Goal: Transaction & Acquisition: Book appointment/travel/reservation

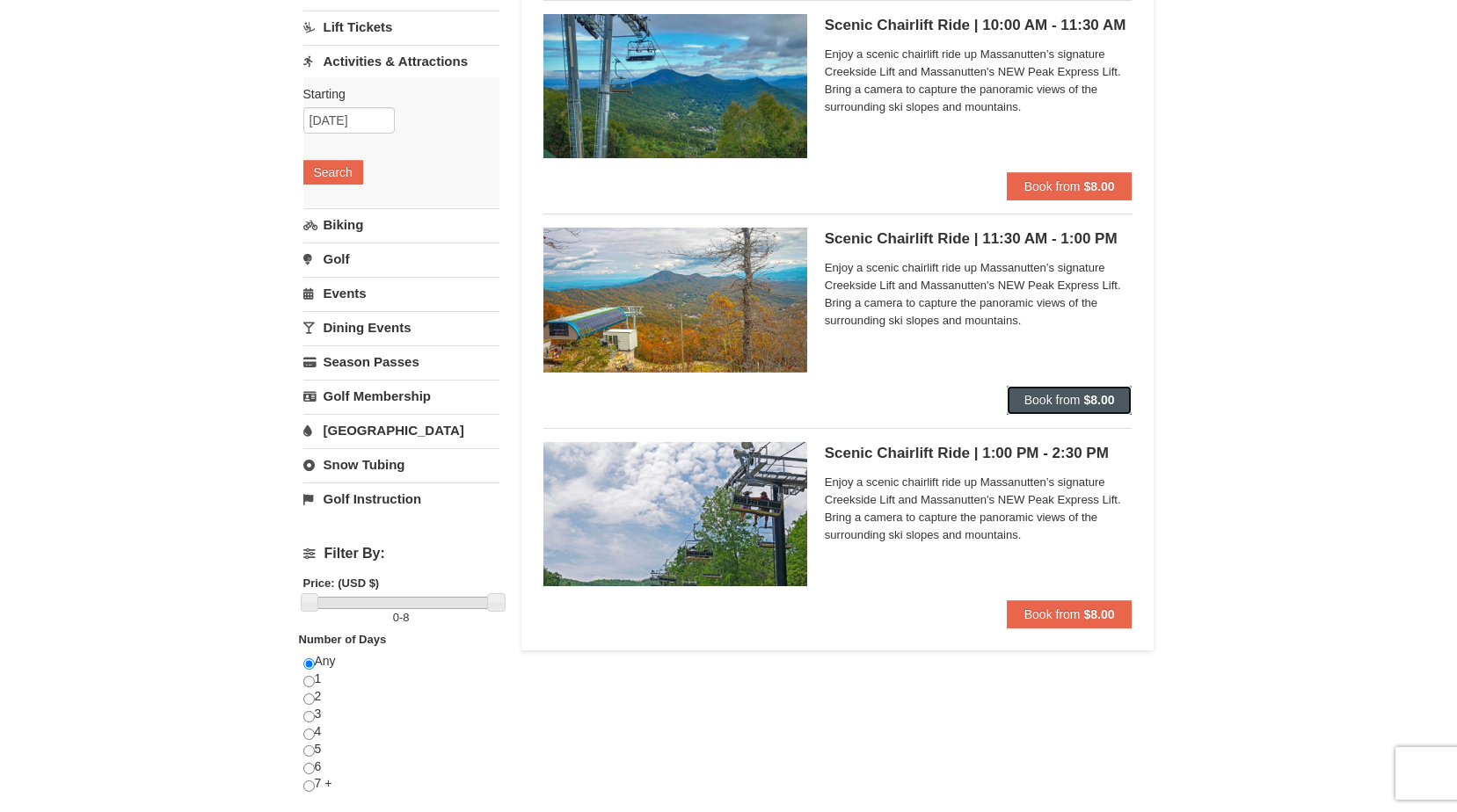
click at [1074, 398] on span "Book from" at bounding box center [1053, 399] width 56 height 14
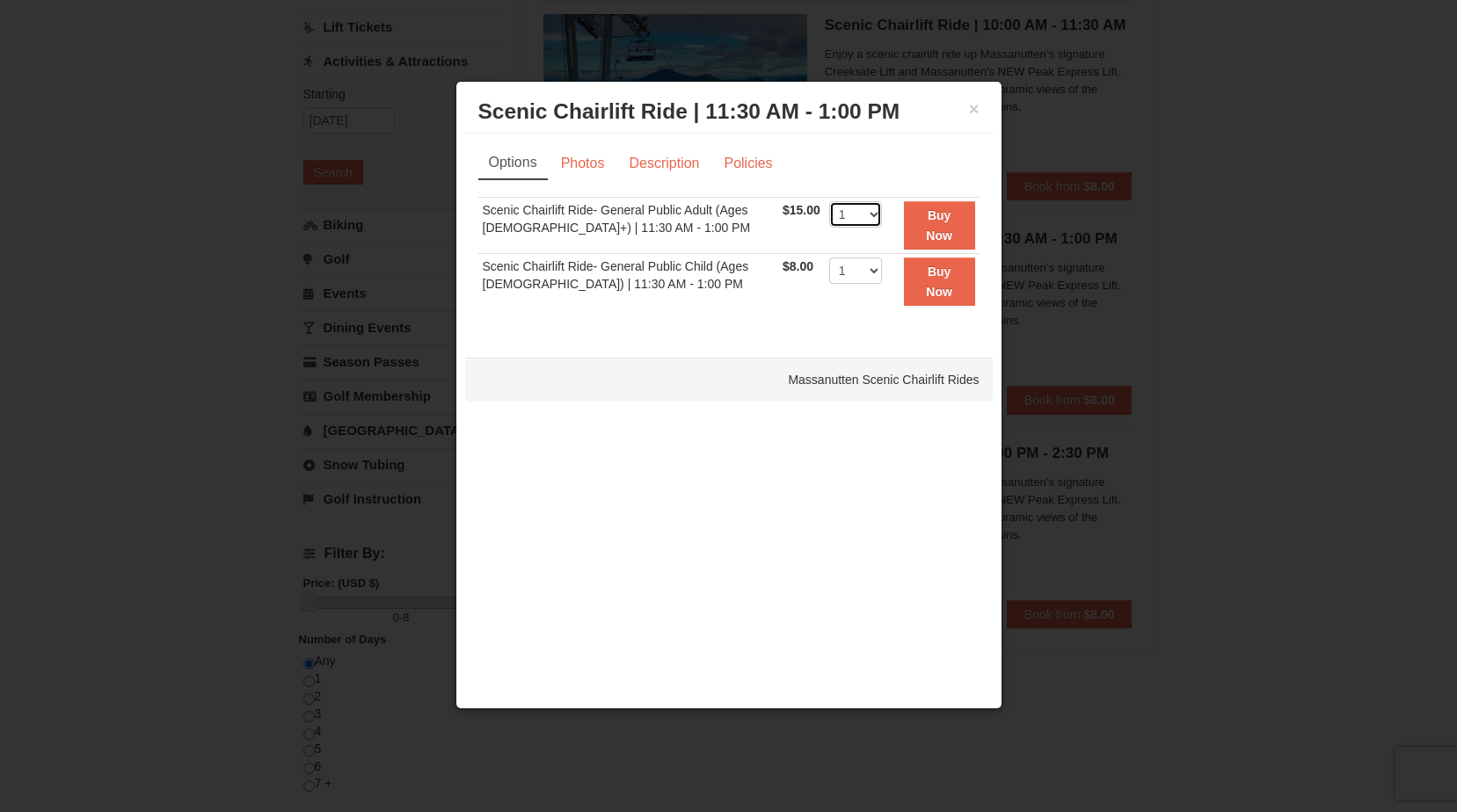
click at [860, 213] on select "1 2 3 4 5 6 7 8 9 10 11 12 13 14 15 16 17 18 19 20 21 22" at bounding box center [856, 215] width 53 height 26
select select "2"
click at [829, 202] on select "1 2 3 4 5 6 7 8 9 10 11 12 13 14 15 16 17 18 19 20 21 22" at bounding box center [856, 215] width 53 height 26
click at [935, 228] on strong "Buy Now" at bounding box center [939, 225] width 26 height 34
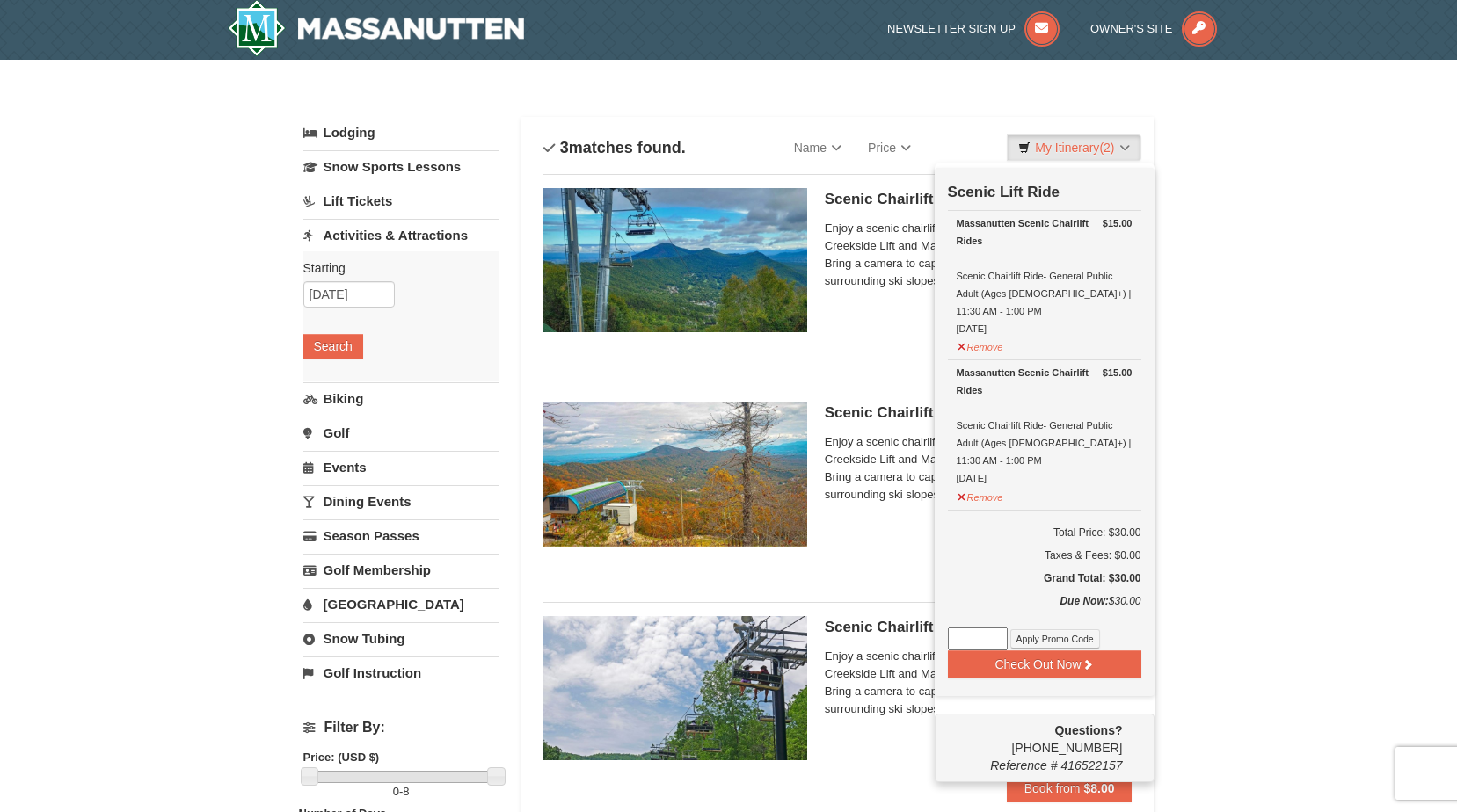
scroll to position [6, 0]
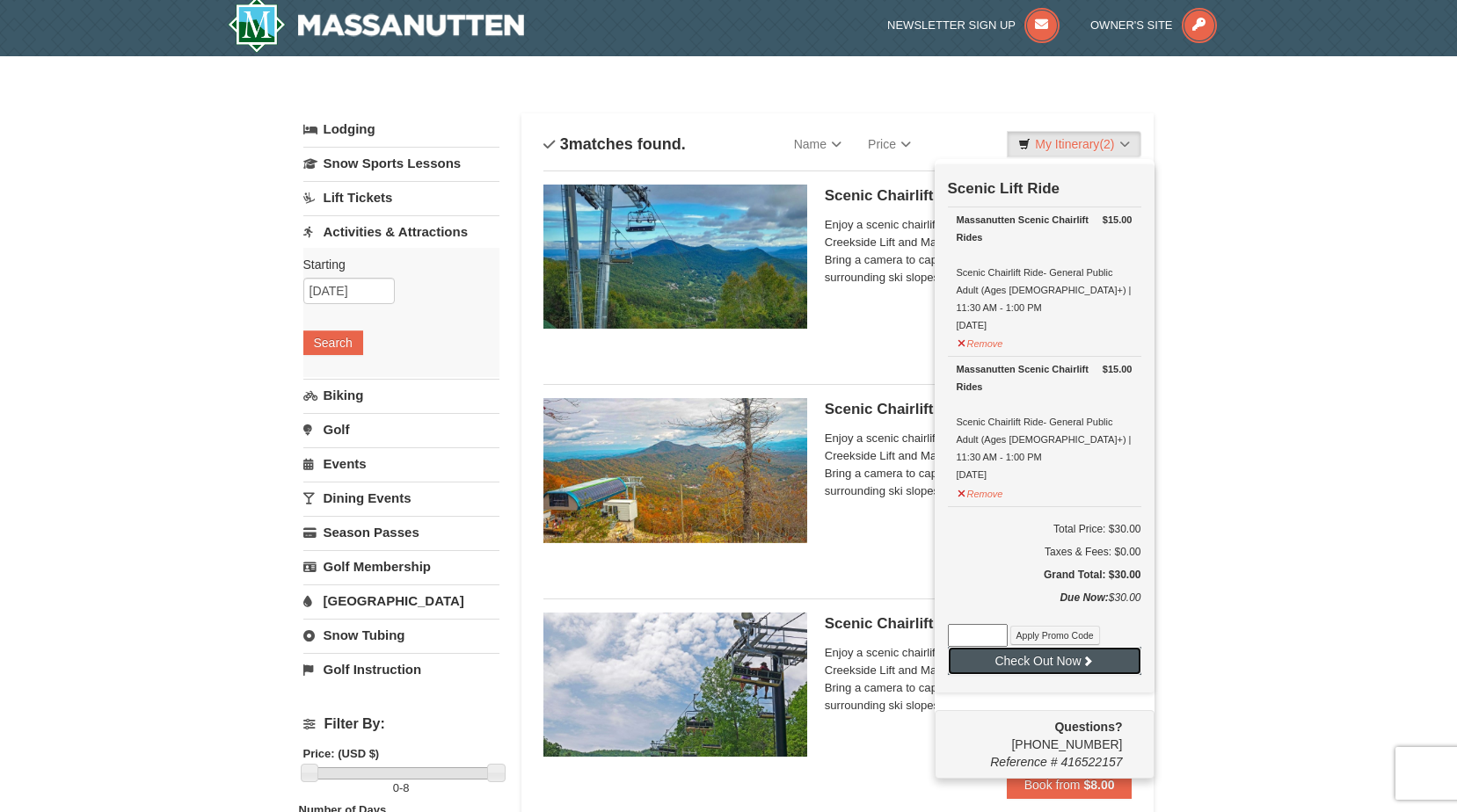
click at [1078, 647] on button "Check Out Now" at bounding box center [1044, 661] width 193 height 28
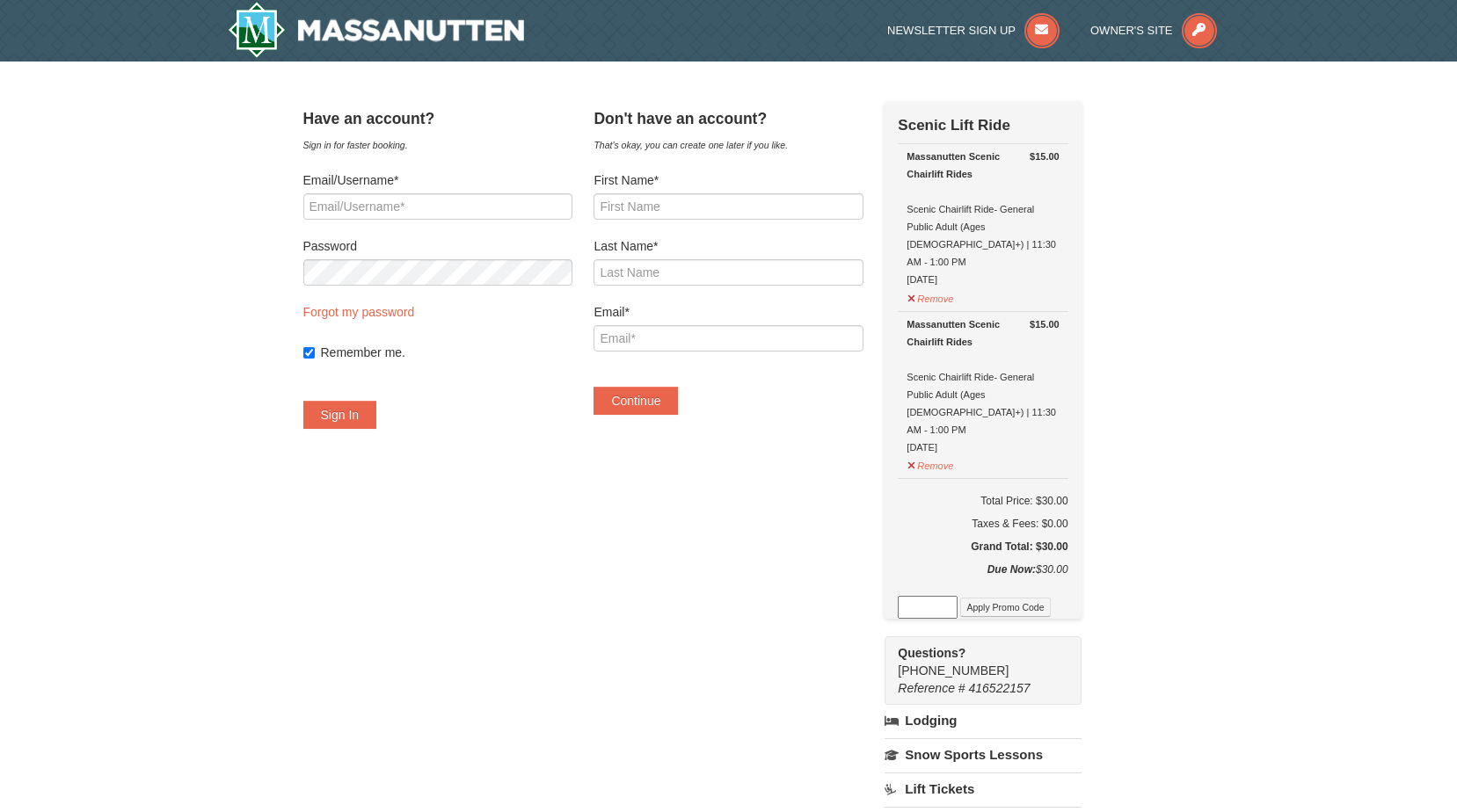
select select "10"
click at [697, 206] on input "First Name*" at bounding box center [728, 206] width 269 height 26
type input "Lenny"
click at [708, 265] on input "Last Name*" at bounding box center [728, 273] width 269 height 26
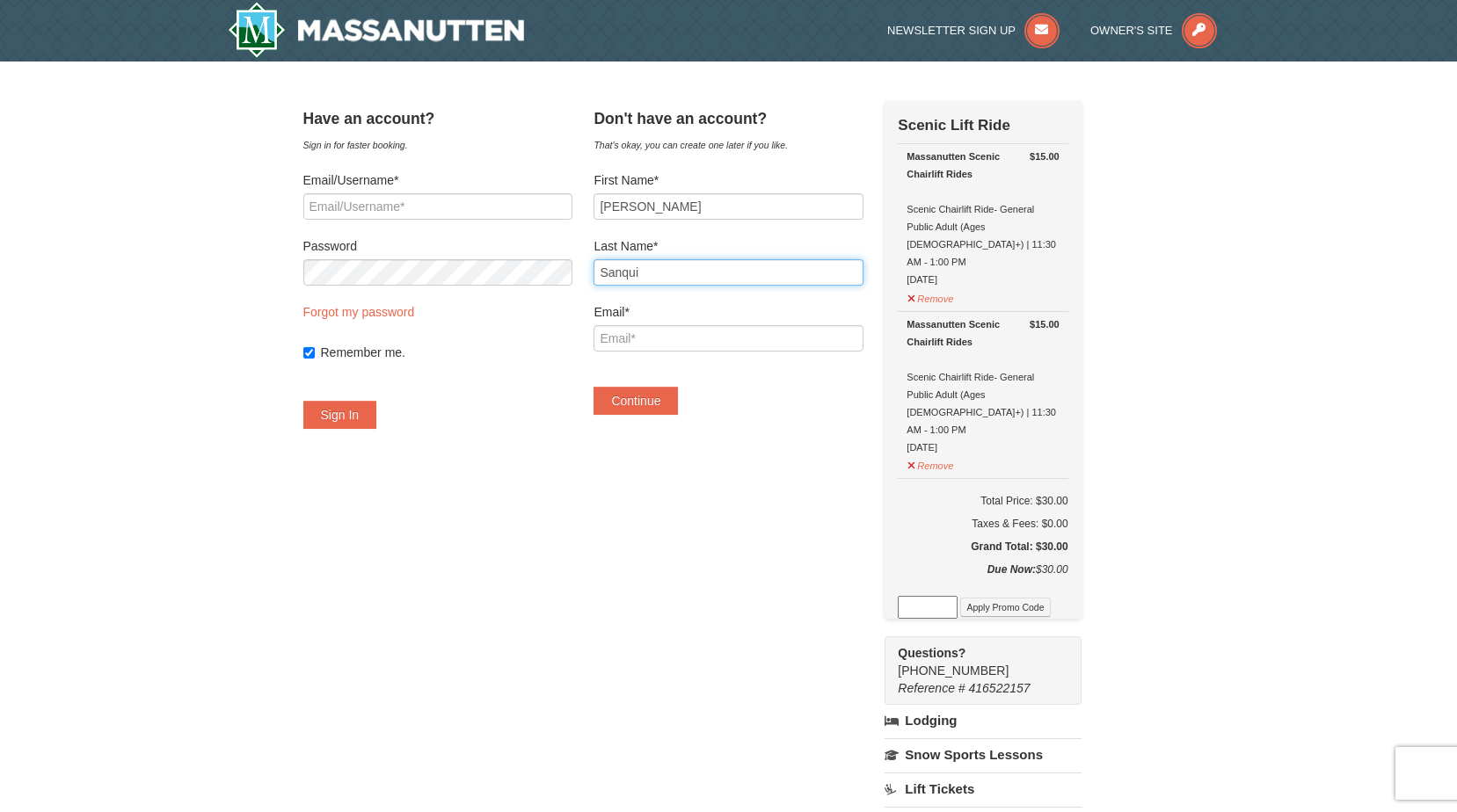
type input "Sanqui"
click at [802, 330] on input "Email*" at bounding box center [728, 338] width 269 height 26
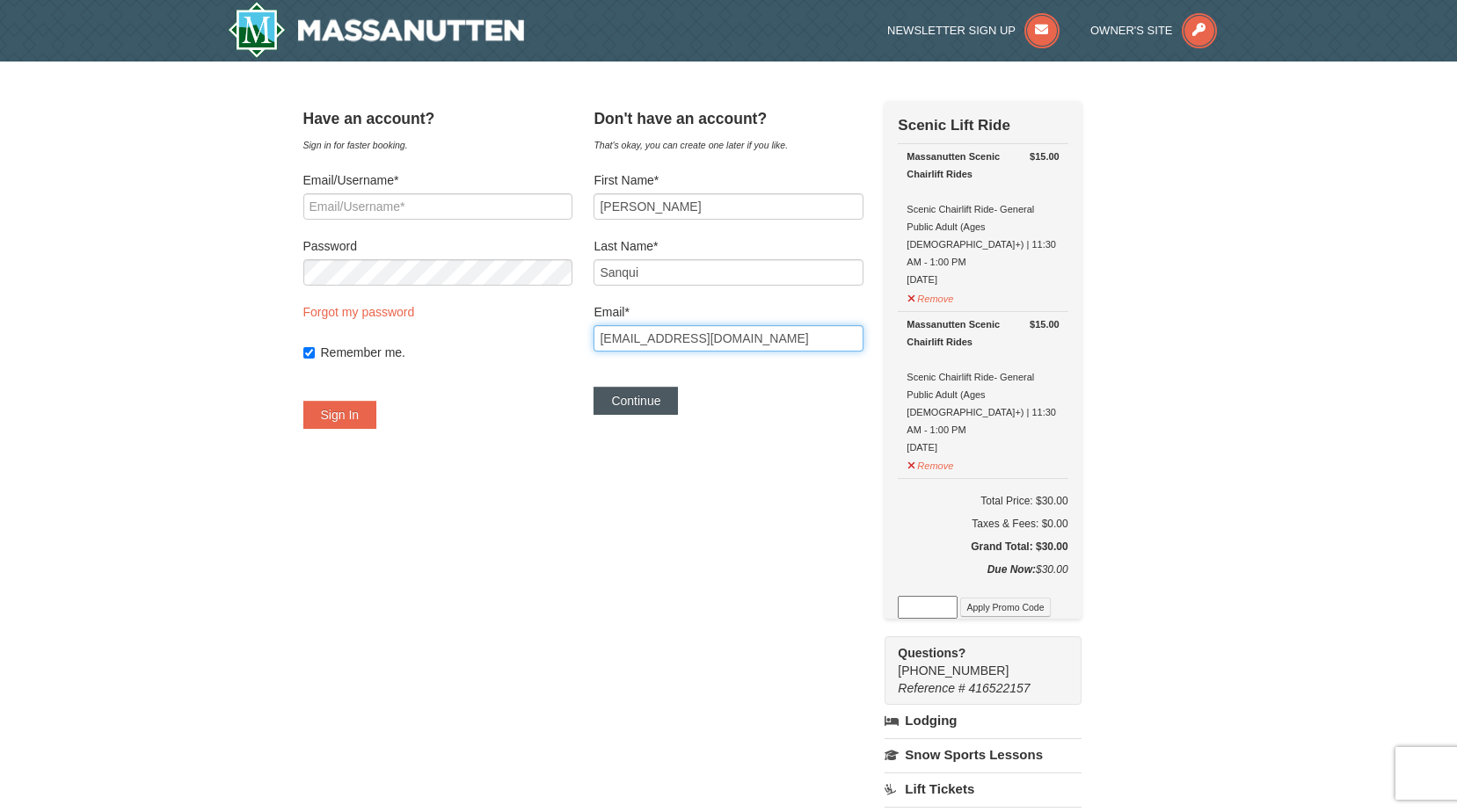
type input "lenartsanqui@gmail.com"
click at [664, 409] on button "Continue" at bounding box center [636, 400] width 84 height 28
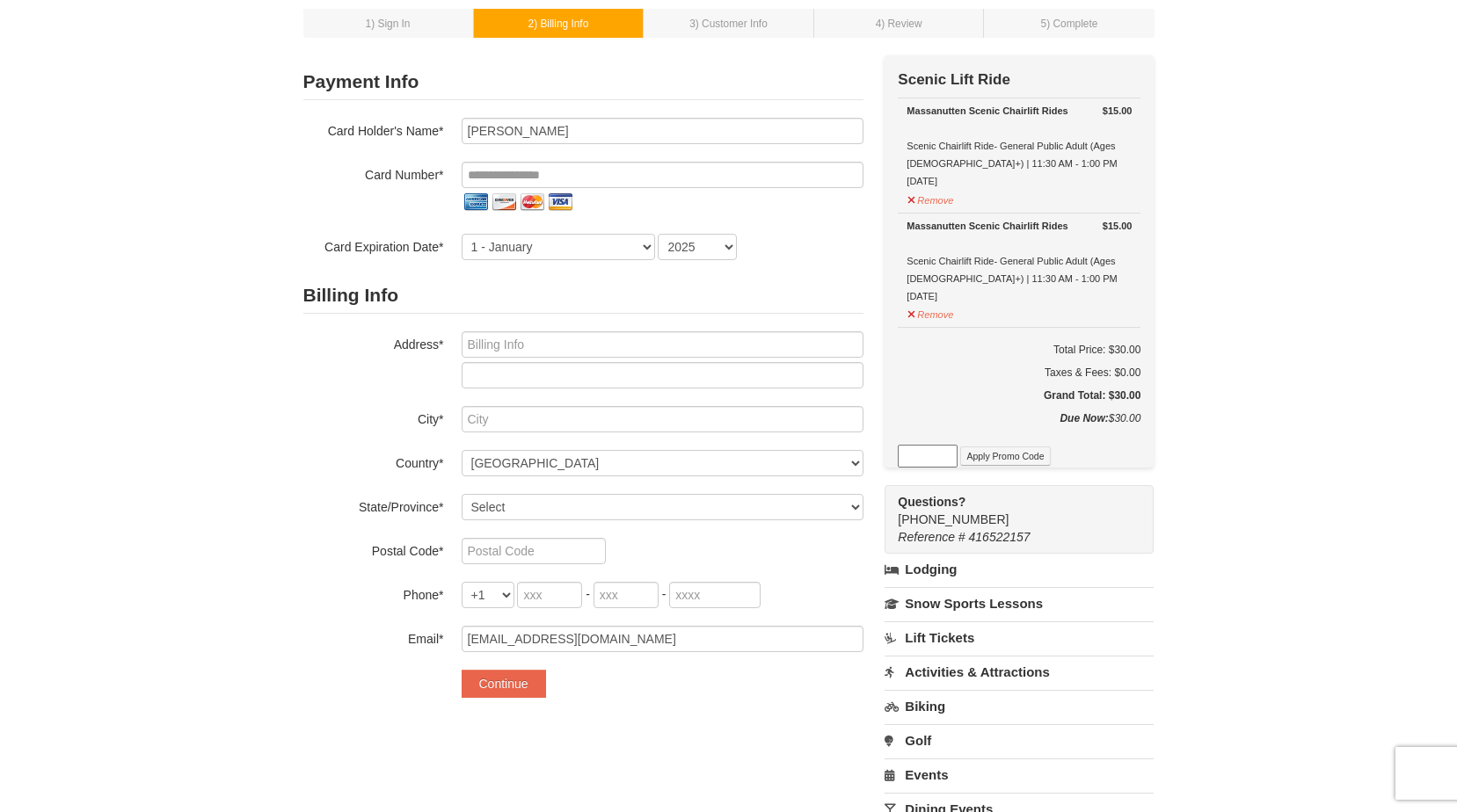
scroll to position [88, 0]
